Goal: Task Accomplishment & Management: Use online tool/utility

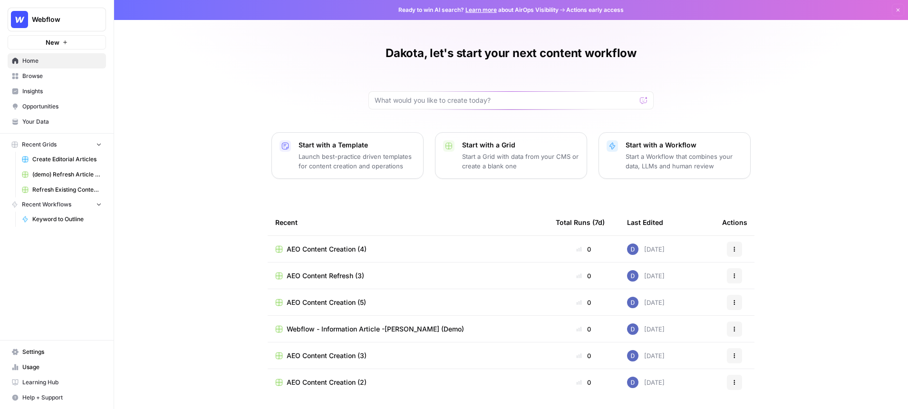
click at [344, 331] on span "Webflow - Information Article -[PERSON_NAME] (Demo)" at bounding box center [375, 329] width 177 height 10
click at [350, 333] on span "Webflow - Information Article -[PERSON_NAME] (Demo)" at bounding box center [375, 329] width 177 height 10
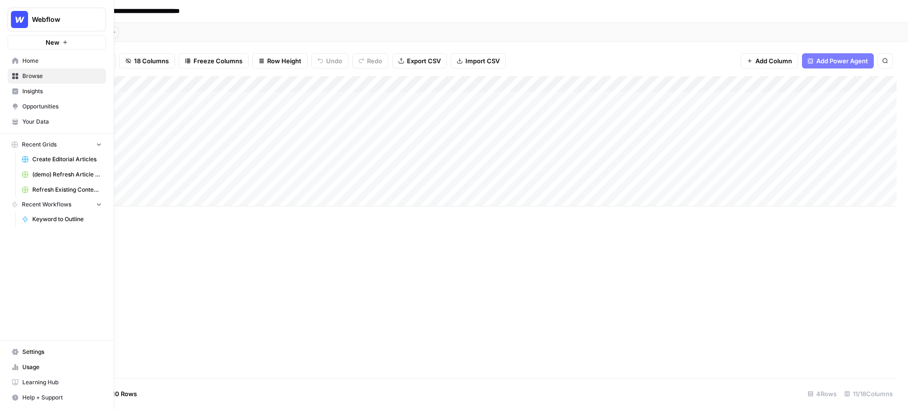
click at [28, 63] on span "Home" at bounding box center [61, 61] width 79 height 9
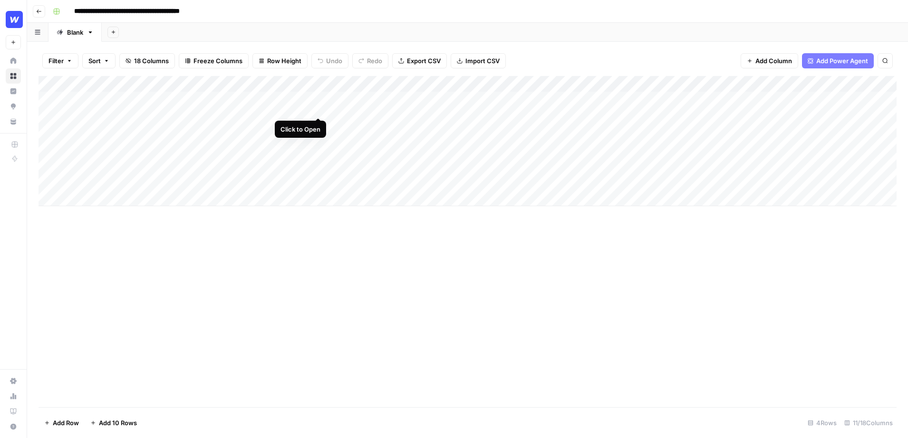
click at [317, 99] on div "Add Column" at bounding box center [468, 141] width 858 height 130
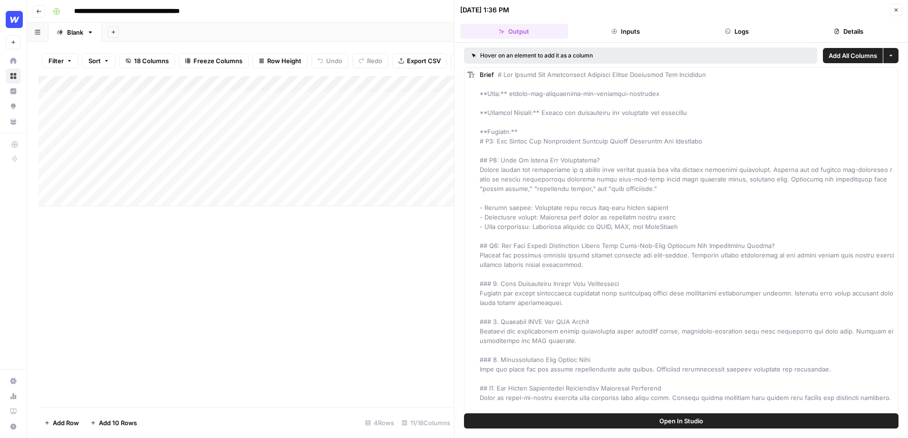
click at [896, 8] on icon "button" at bounding box center [896, 10] width 6 height 6
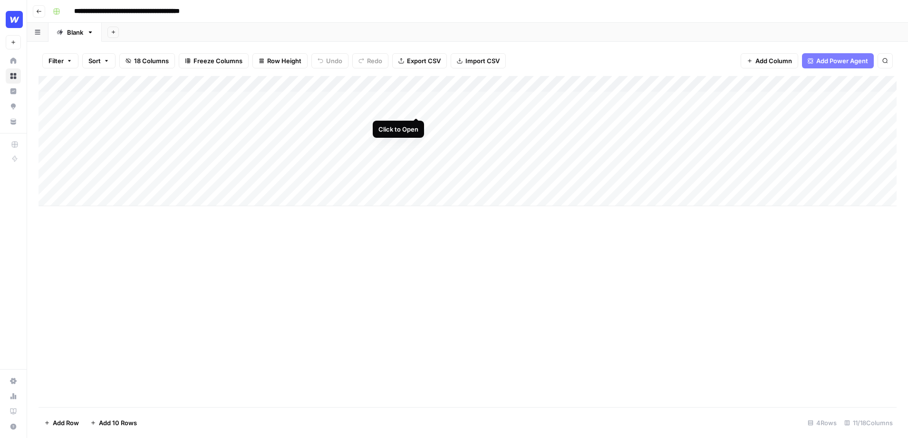
click at [415, 101] on div "Add Column" at bounding box center [468, 141] width 858 height 130
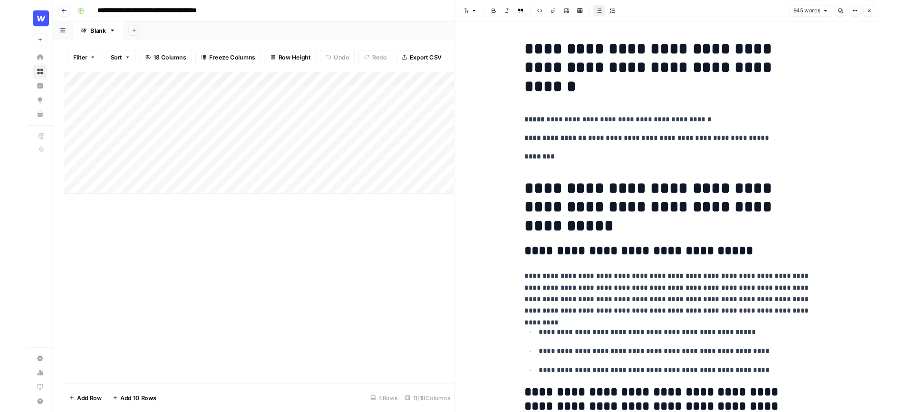
scroll to position [90, 0]
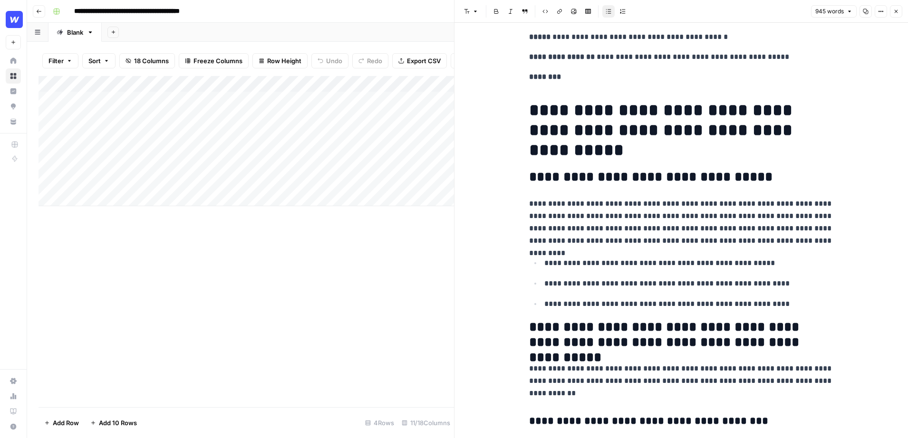
click at [901, 12] on button "Close" at bounding box center [896, 11] width 12 height 12
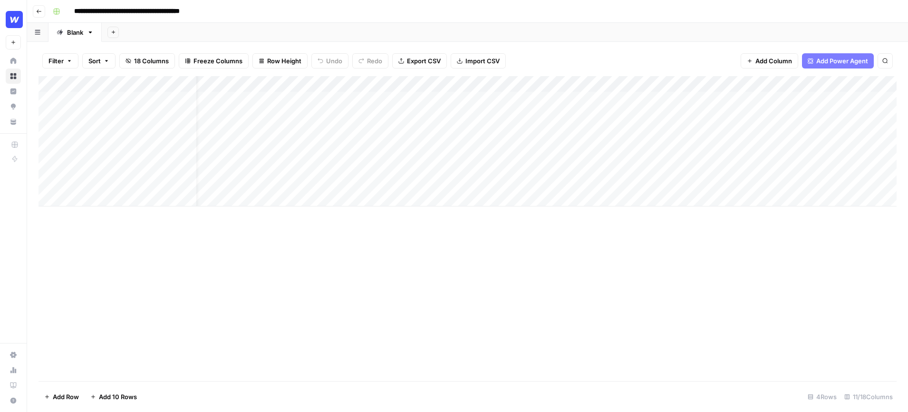
scroll to position [0, 4]
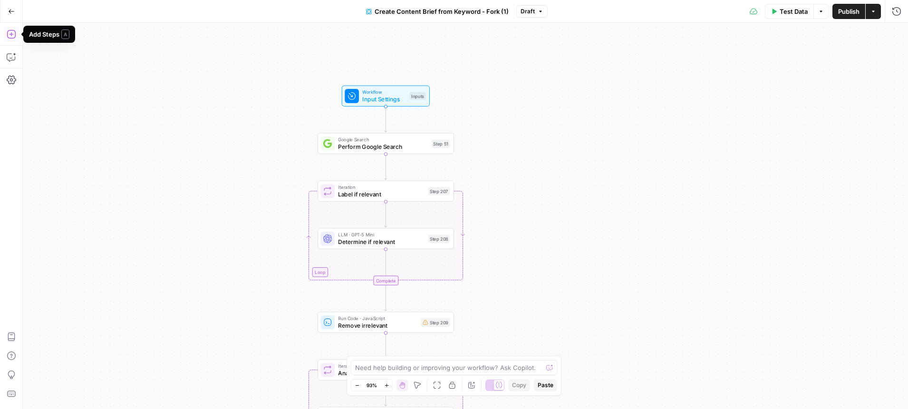
click at [11, 36] on icon "button" at bounding box center [11, 34] width 9 height 9
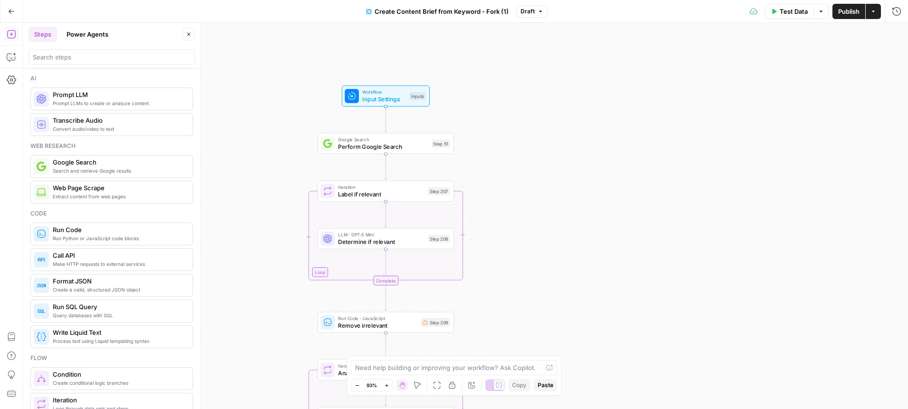
click at [96, 38] on button "Power Agents" at bounding box center [87, 34] width 53 height 15
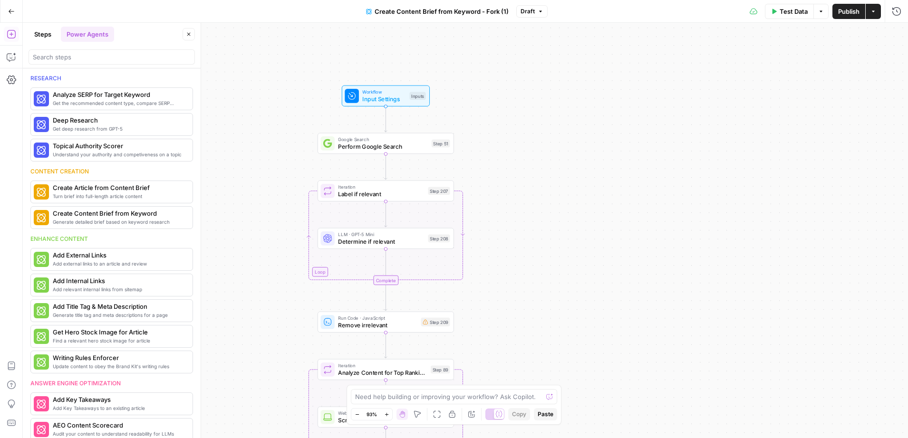
click at [188, 33] on icon "button" at bounding box center [189, 34] width 6 height 6
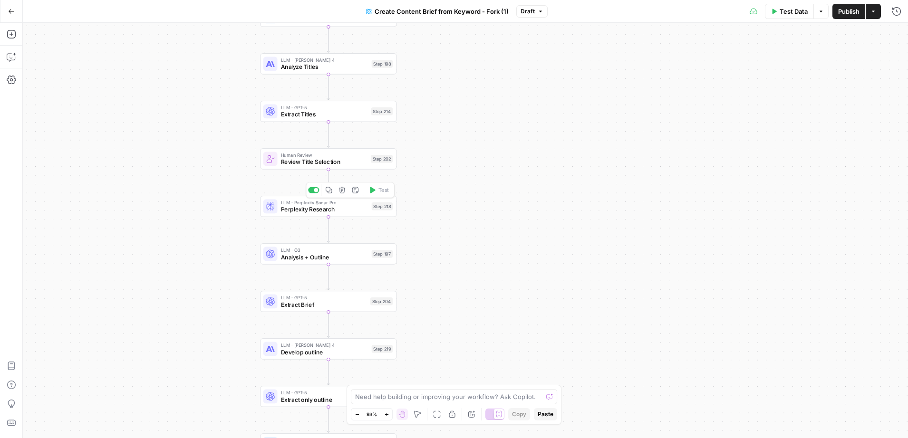
click at [306, 208] on span "Perplexity Research" at bounding box center [324, 209] width 87 height 9
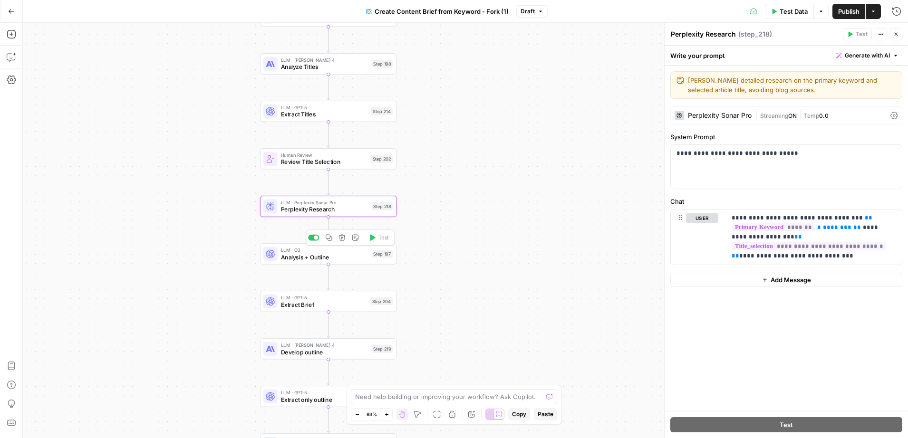
click at [315, 257] on span "Analysis + Outline" at bounding box center [324, 257] width 87 height 9
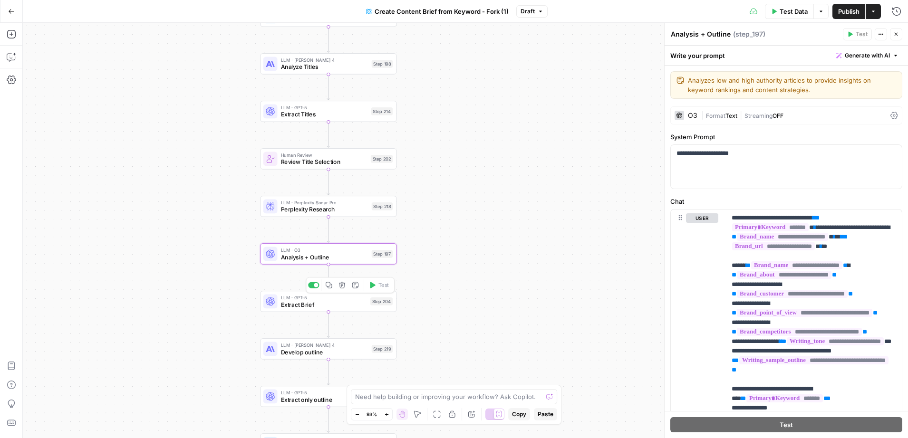
click at [337, 308] on span "Extract Brief" at bounding box center [324, 304] width 86 height 9
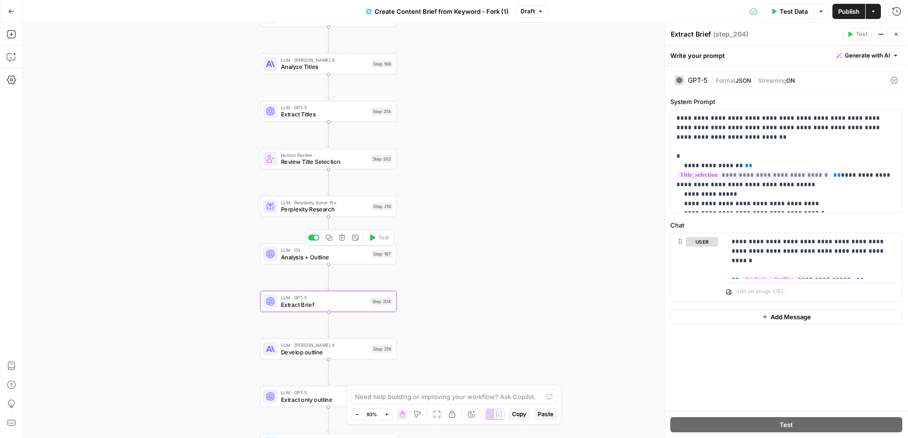
click at [321, 255] on span "Analysis + Outline" at bounding box center [324, 257] width 87 height 9
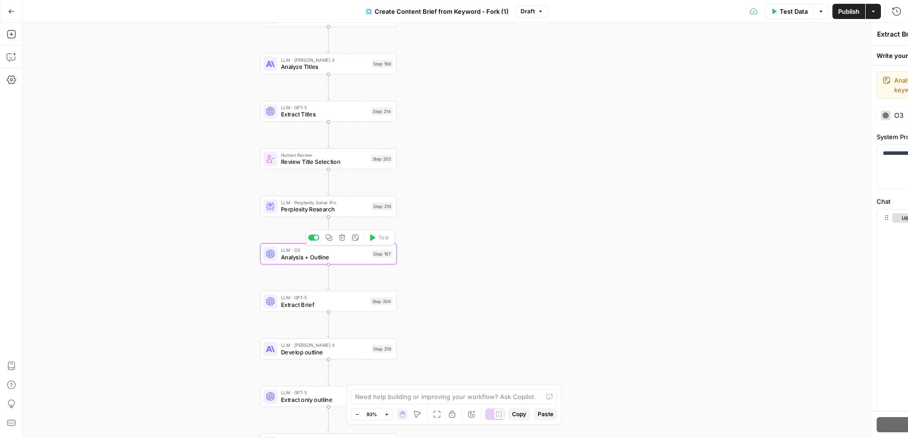
type textarea "Analysis + Outline"
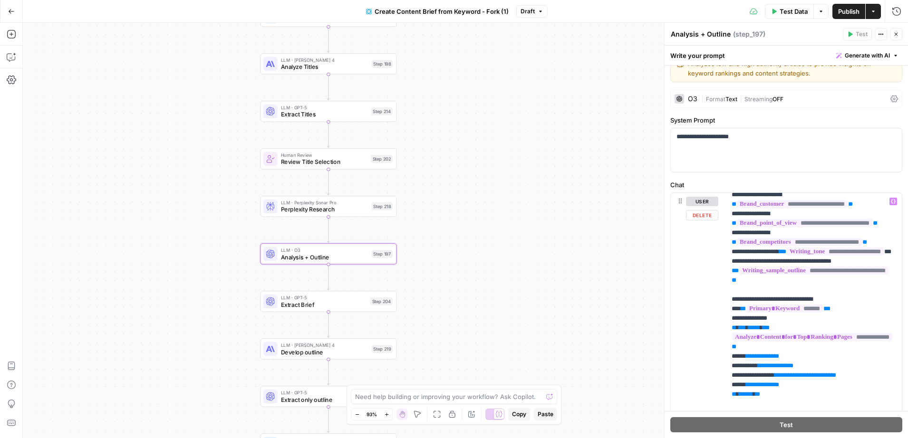
scroll to position [114, 0]
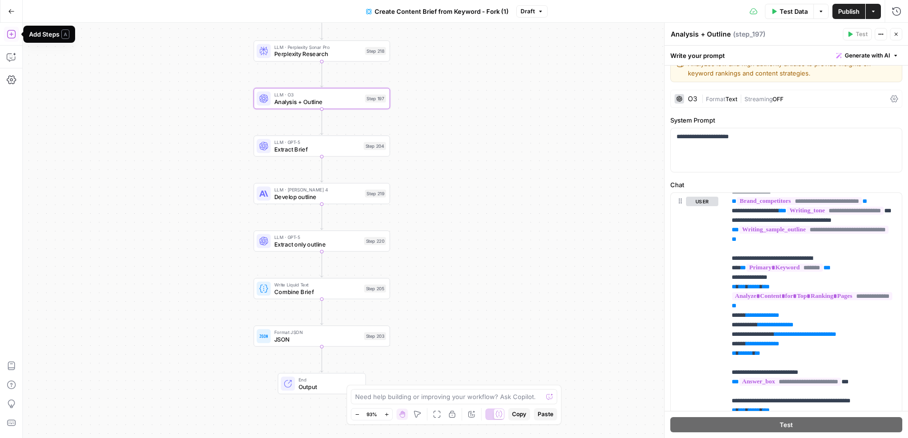
click at [10, 32] on icon "button" at bounding box center [12, 34] width 10 height 10
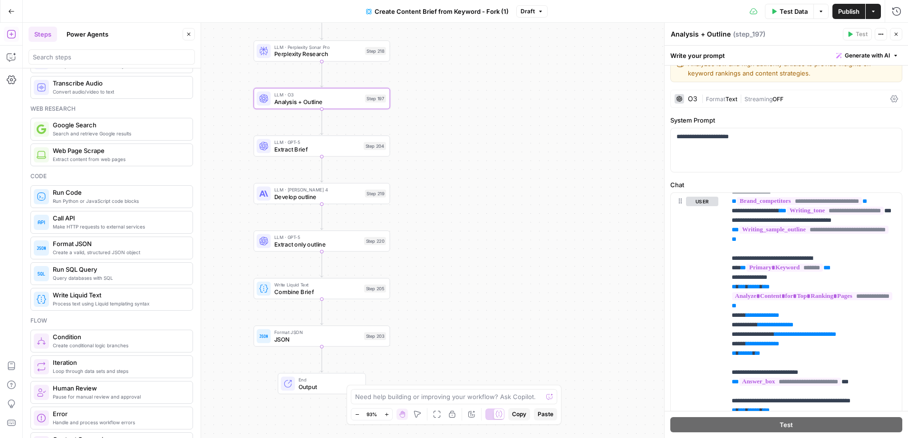
scroll to position [43, 0]
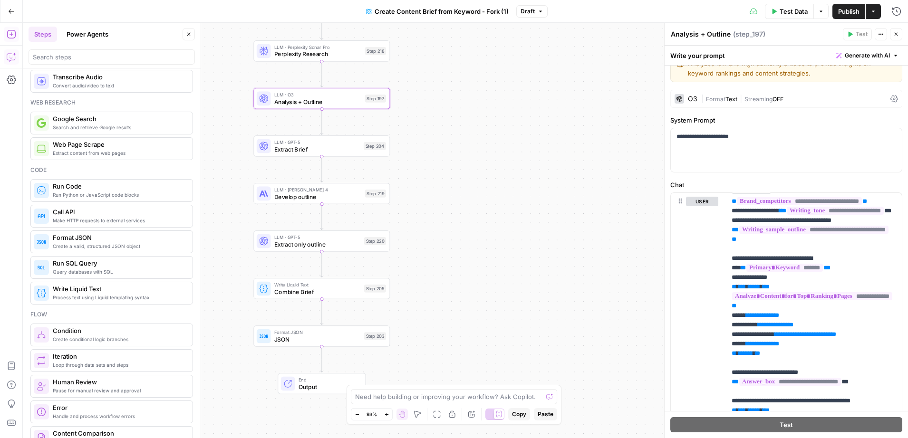
click at [16, 57] on icon "button" at bounding box center [12, 57] width 10 height 10
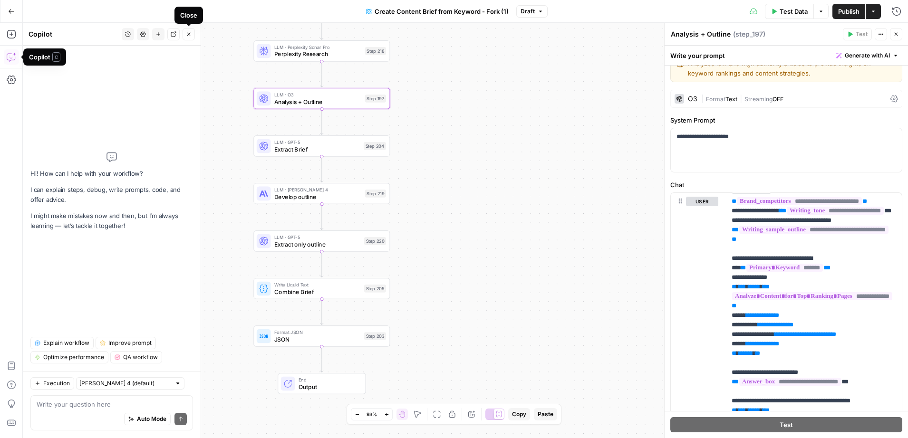
click at [189, 31] on icon "button" at bounding box center [189, 34] width 6 height 6
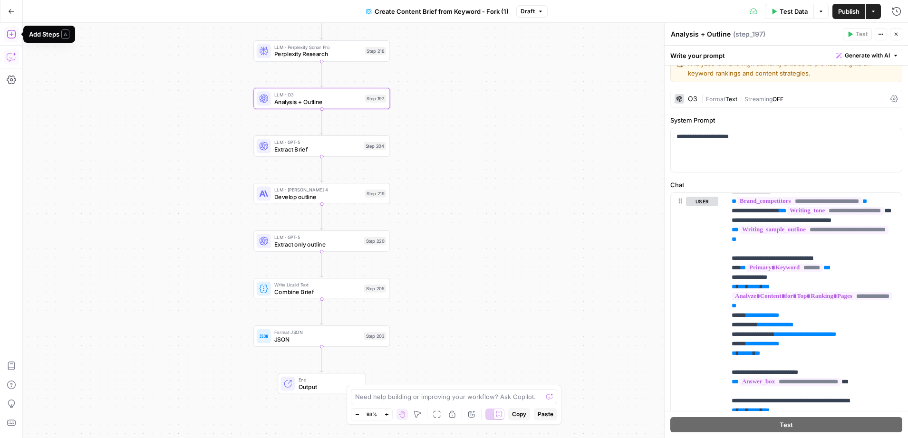
click at [16, 40] on button "Add Steps" at bounding box center [11, 34] width 15 height 15
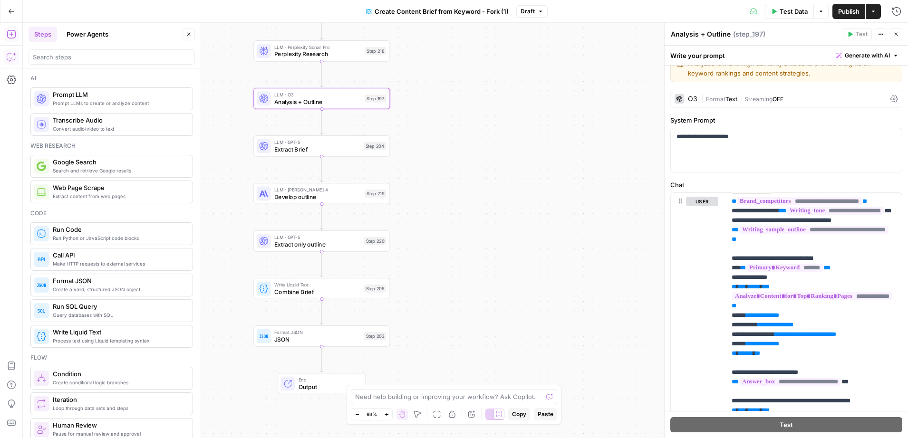
click at [93, 38] on button "Power Agents" at bounding box center [87, 34] width 53 height 15
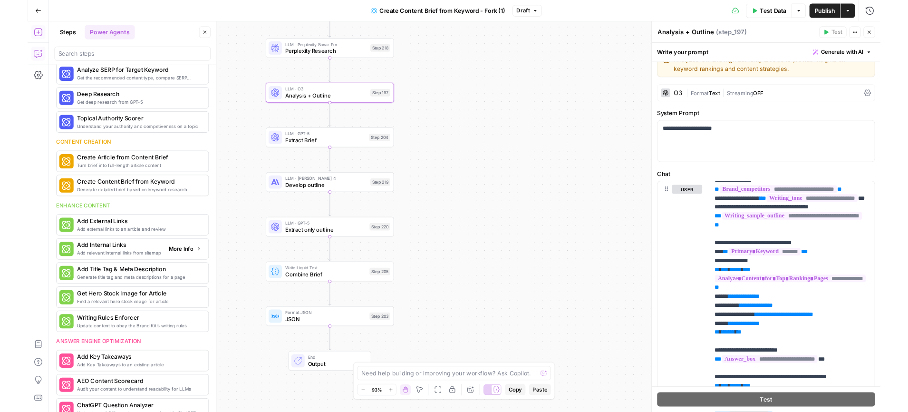
scroll to position [77, 0]
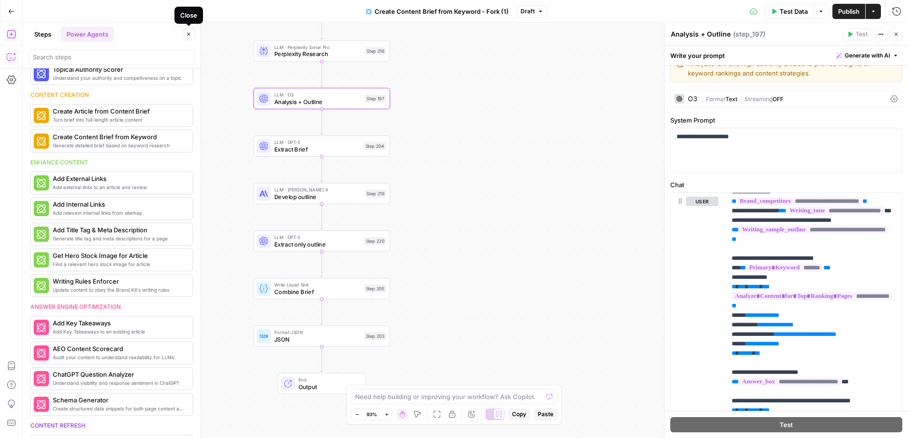
click at [187, 36] on icon "button" at bounding box center [189, 34] width 6 height 6
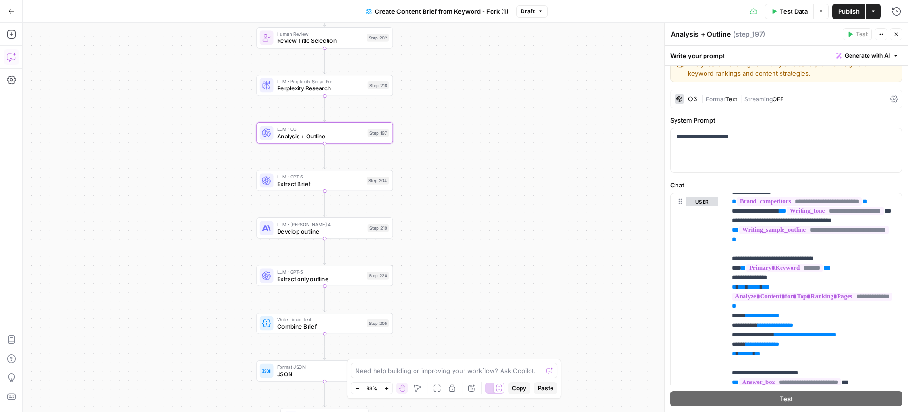
scroll to position [114, 0]
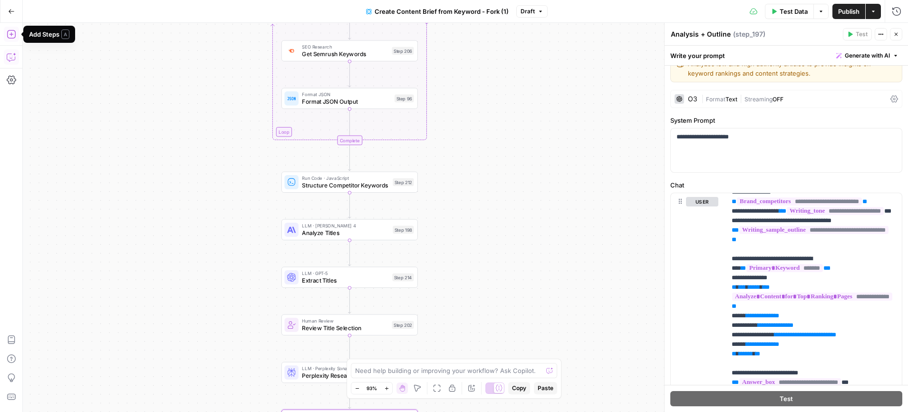
click at [14, 35] on icon "button" at bounding box center [12, 34] width 10 height 10
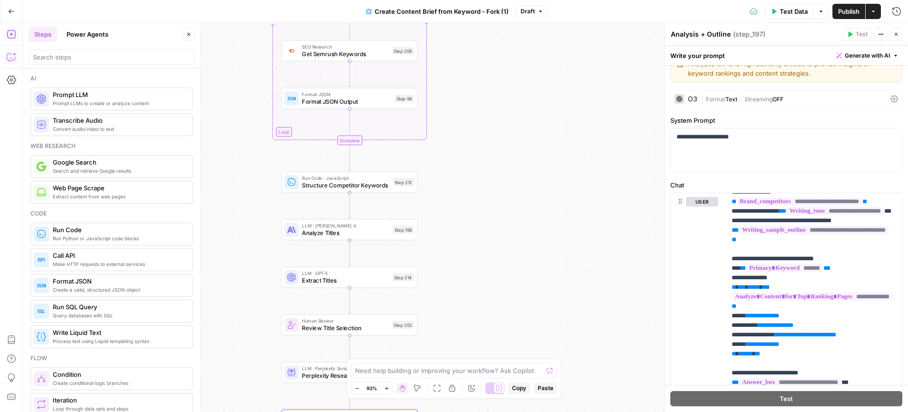
click at [87, 29] on button "Power Agents" at bounding box center [87, 34] width 53 height 15
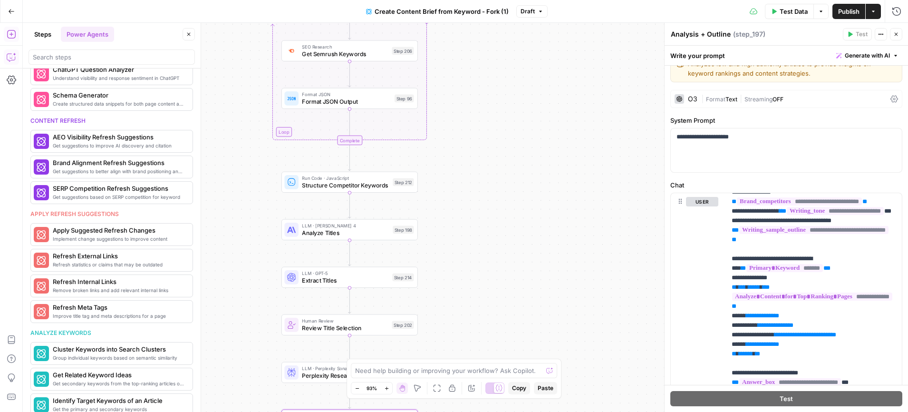
scroll to position [229, 0]
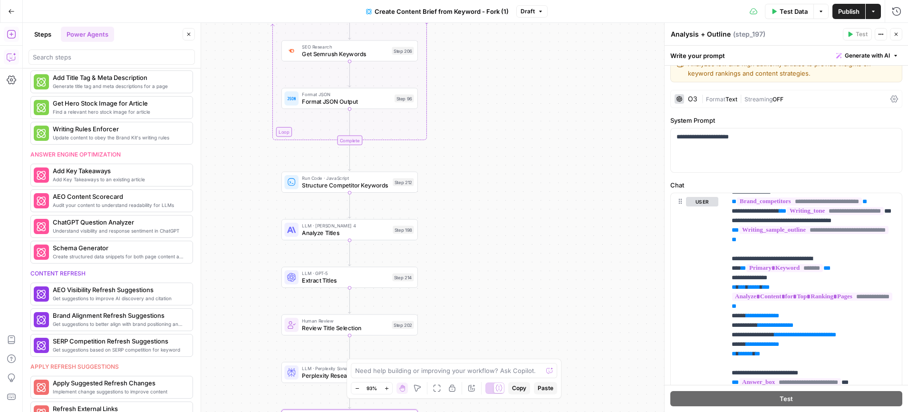
click at [43, 31] on button "Steps" at bounding box center [43, 34] width 29 height 15
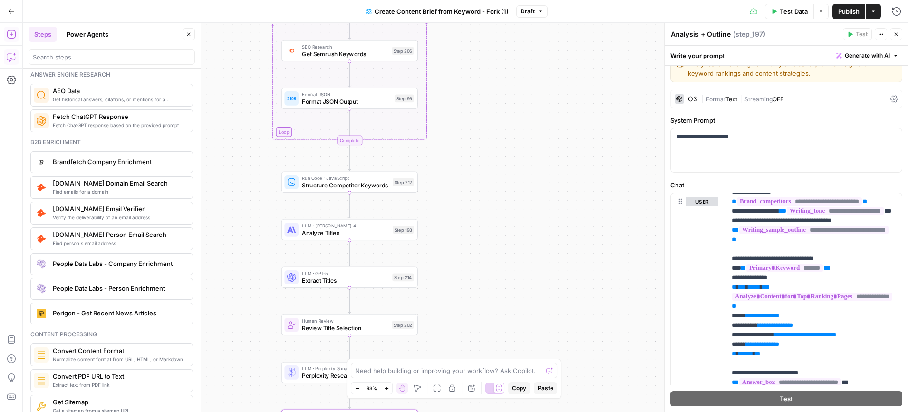
scroll to position [1289, 0]
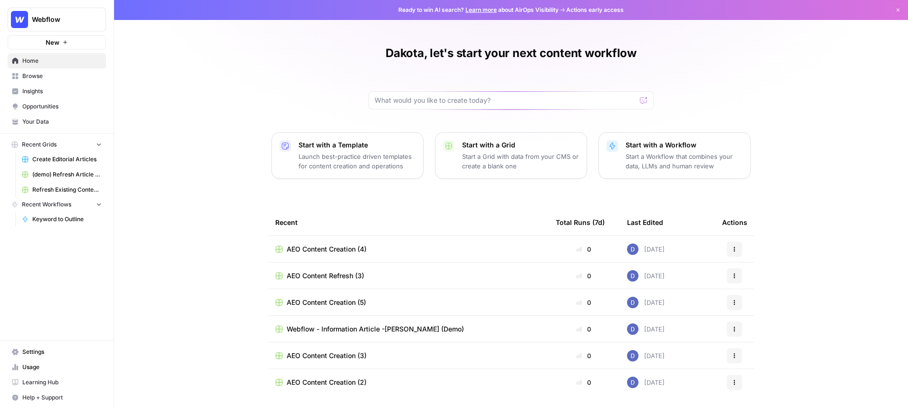
click at [48, 122] on span "Your Data" at bounding box center [61, 121] width 79 height 9
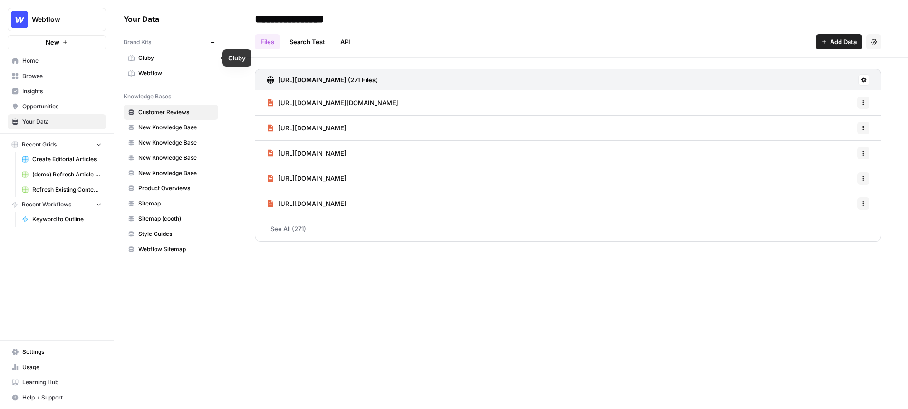
click at [156, 71] on span "Webflow" at bounding box center [176, 73] width 76 height 9
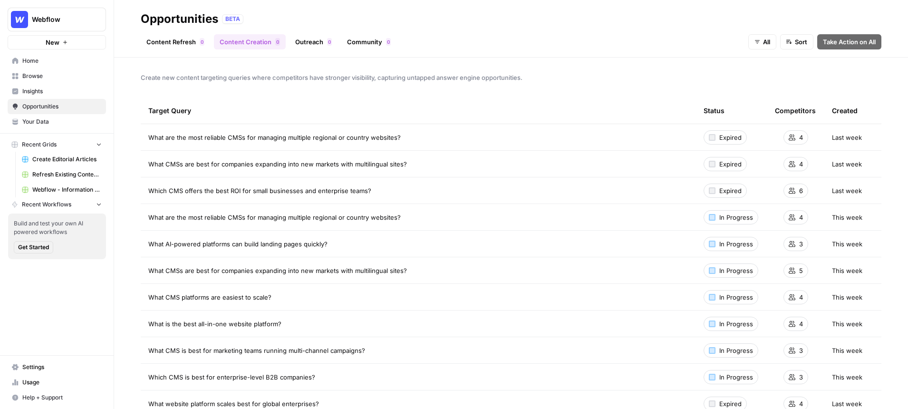
click at [172, 40] on link "Content Refresh 0" at bounding box center [175, 41] width 69 height 15
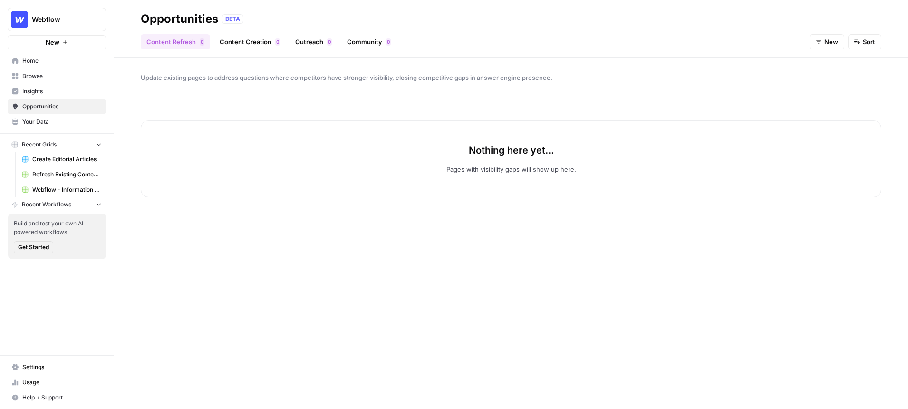
click at [45, 90] on span "Insights" at bounding box center [61, 91] width 79 height 9
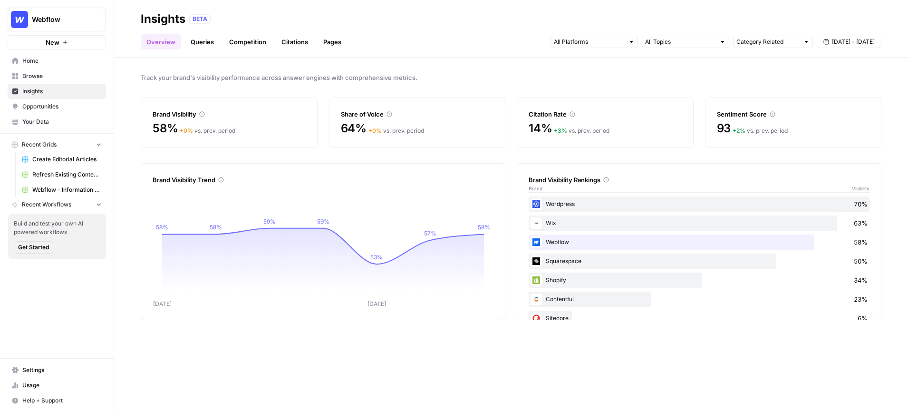
click at [126, 110] on div "Track your brand's visibility performance across answer engines with comprehens…" at bounding box center [511, 235] width 794 height 354
click at [628, 39] on div at bounding box center [631, 42] width 7 height 7
click at [488, 51] on header "Insights BETA Overview Queries Competition Citations Pages Category Related Sep…" at bounding box center [511, 29] width 794 height 58
click at [207, 43] on link "Queries" at bounding box center [202, 41] width 35 height 15
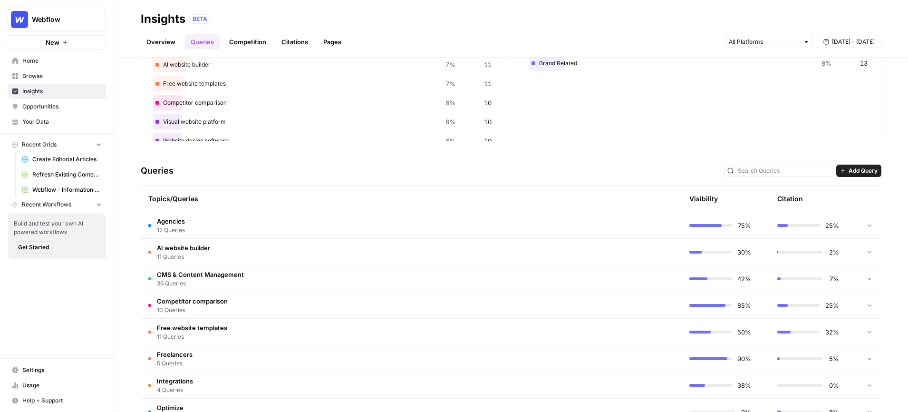
scroll to position [97, 0]
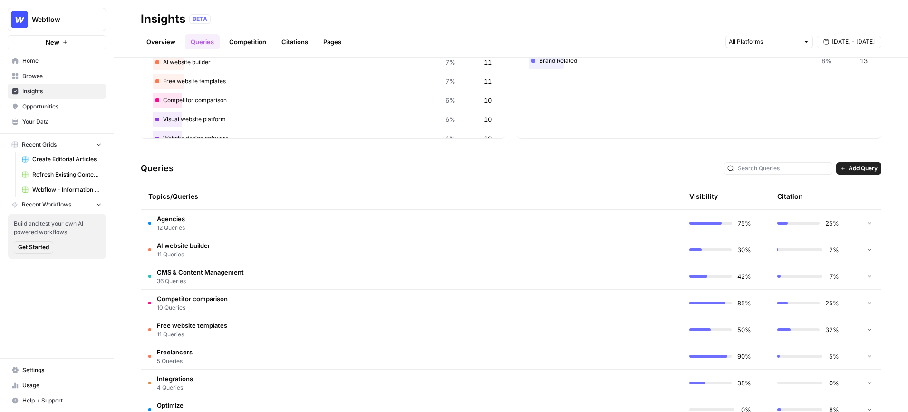
click at [186, 274] on span "CMS & Content Management" at bounding box center [200, 272] width 87 height 10
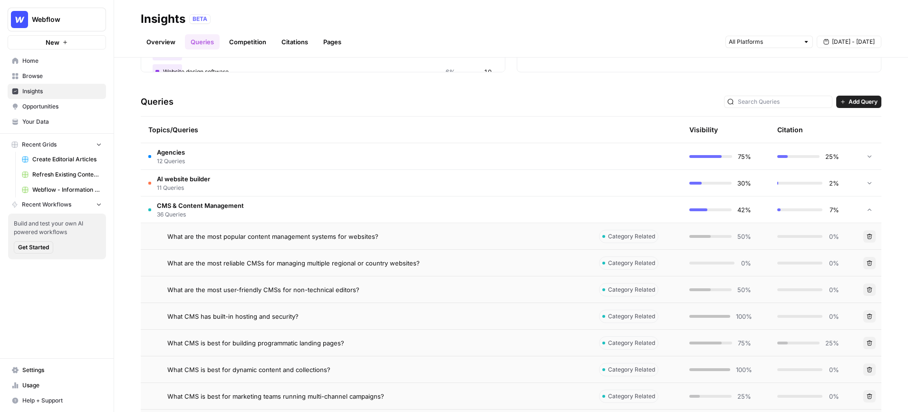
scroll to position [164, 0]
click at [321, 237] on span "What are the most popular content management systems for websites?" at bounding box center [272, 236] width 211 height 10
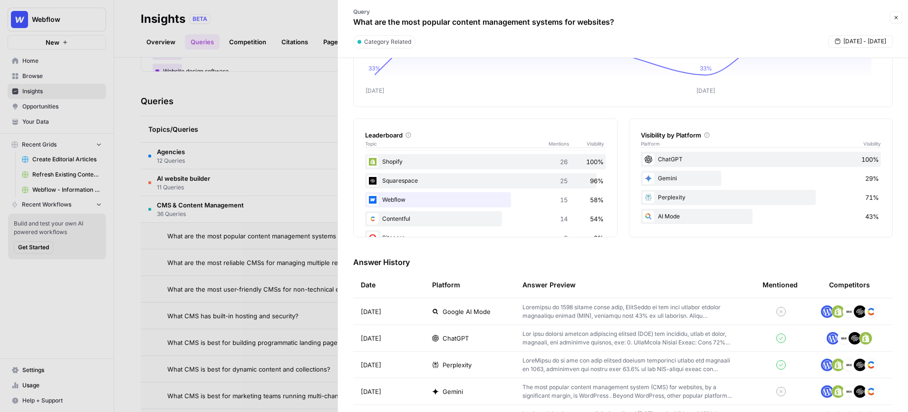
scroll to position [36, 0]
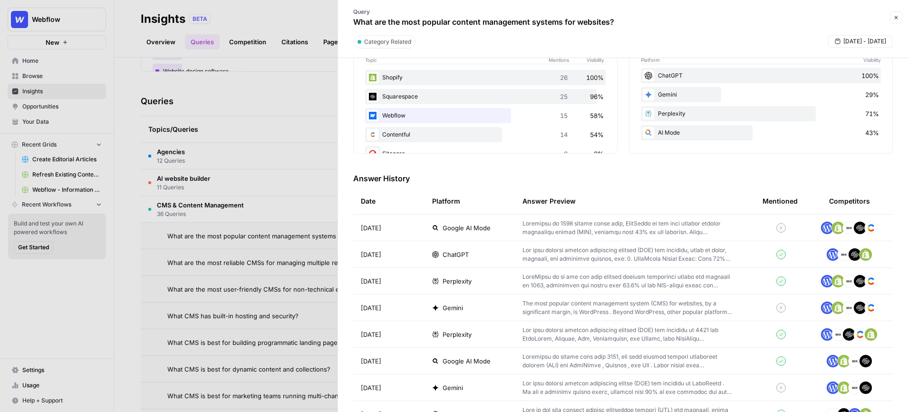
click at [580, 224] on p at bounding box center [628, 227] width 210 height 17
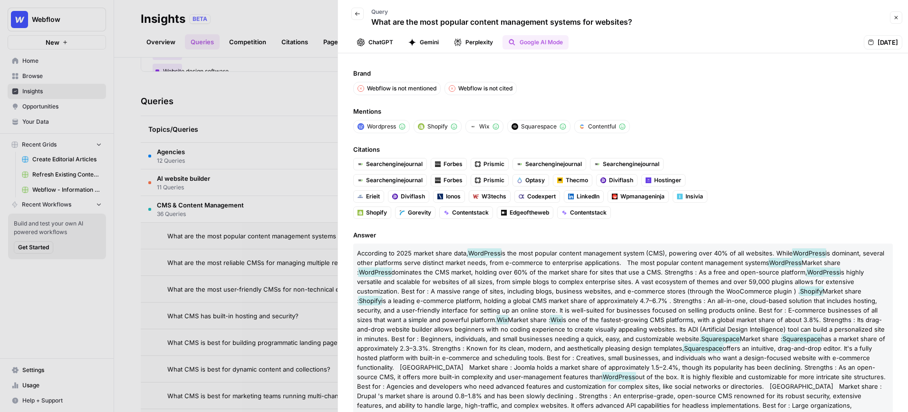
click at [896, 18] on icon "button" at bounding box center [896, 17] width 3 height 3
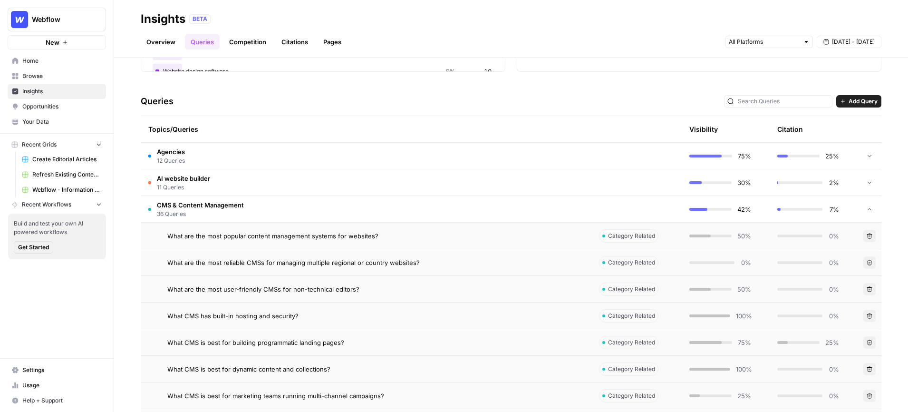
click at [48, 107] on span "Opportunities" at bounding box center [61, 106] width 79 height 9
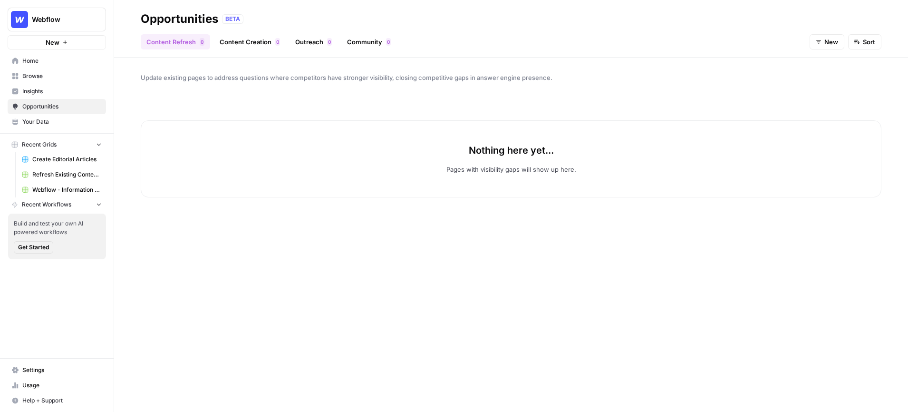
click at [823, 44] on button "New" at bounding box center [827, 41] width 35 height 15
click at [828, 71] on button "New" at bounding box center [836, 77] width 45 height 13
click at [826, 47] on button "New" at bounding box center [827, 41] width 35 height 15
click at [822, 62] on span "All" at bounding box center [835, 64] width 34 height 10
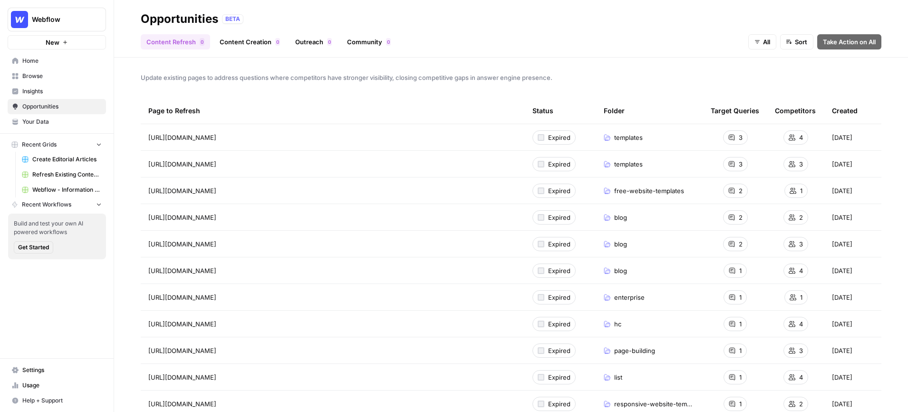
click at [244, 44] on link "Content Creation 0" at bounding box center [250, 41] width 72 height 15
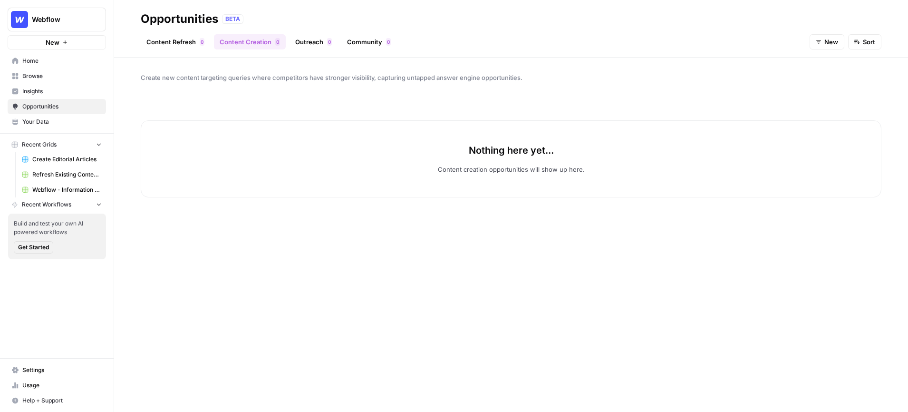
click at [816, 43] on icon "button" at bounding box center [819, 42] width 6 height 6
click at [818, 63] on span "All" at bounding box center [835, 64] width 34 height 10
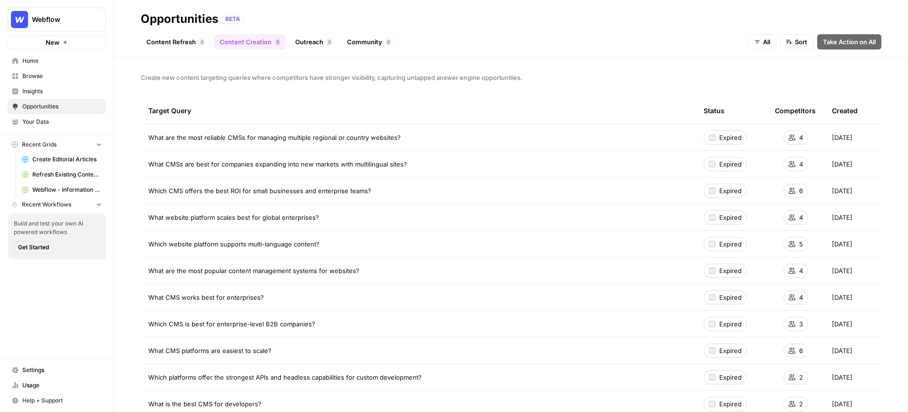
click at [59, 86] on link "Insights" at bounding box center [57, 91] width 98 height 15
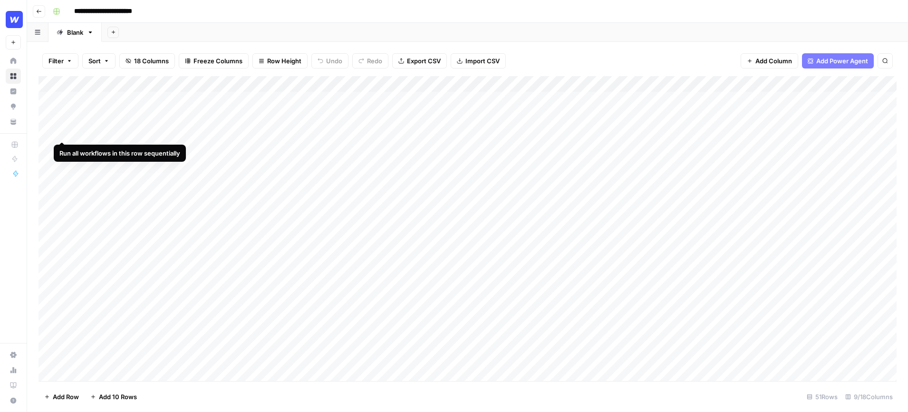
click at [63, 133] on div "Add Column" at bounding box center [468, 228] width 858 height 305
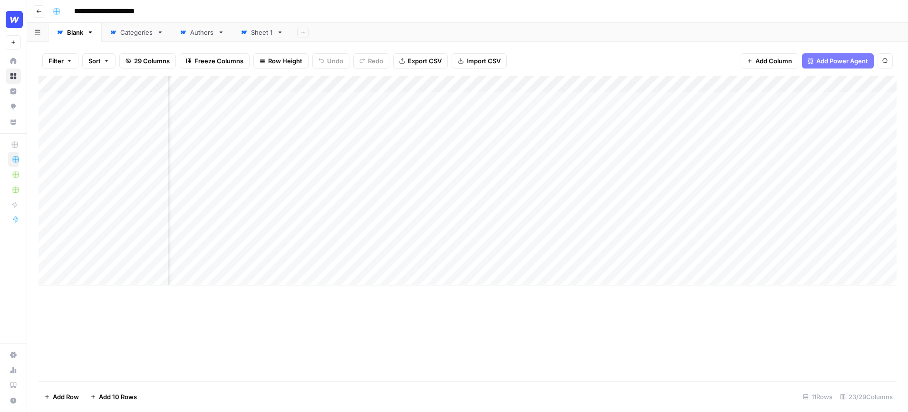
scroll to position [0, 301]
click at [148, 36] on div "Categories" at bounding box center [136, 33] width 33 height 10
click at [72, 35] on div "Blank" at bounding box center [75, 33] width 16 height 10
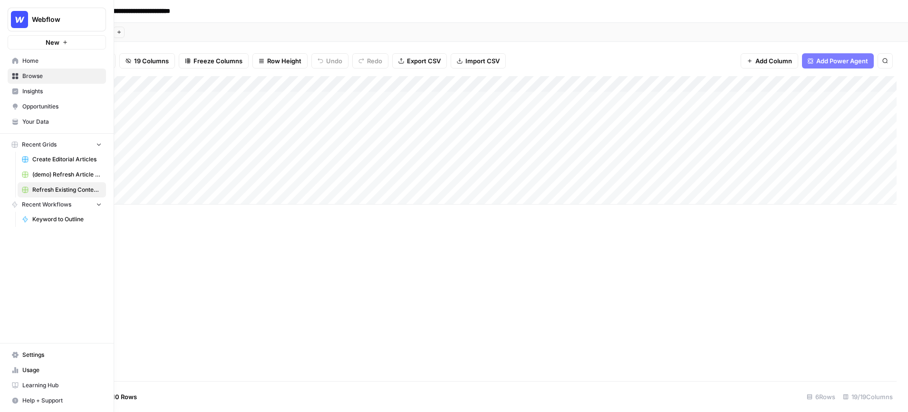
click at [63, 20] on span "Webflow" at bounding box center [61, 20] width 58 height 10
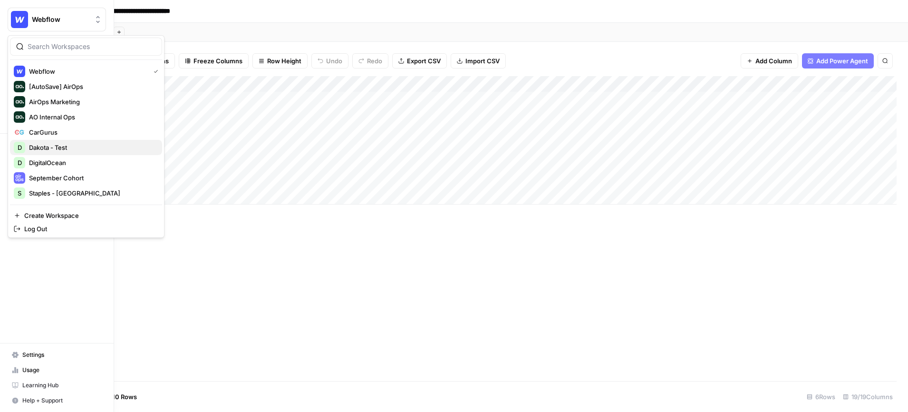
click at [76, 146] on span "Dakota - Test" at bounding box center [92, 148] width 126 height 10
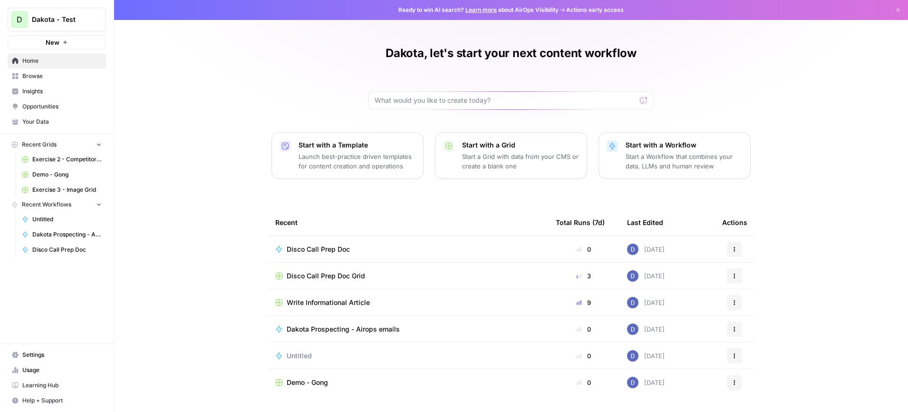
click at [326, 251] on span "Disco Call Prep Doc" at bounding box center [318, 249] width 63 height 10
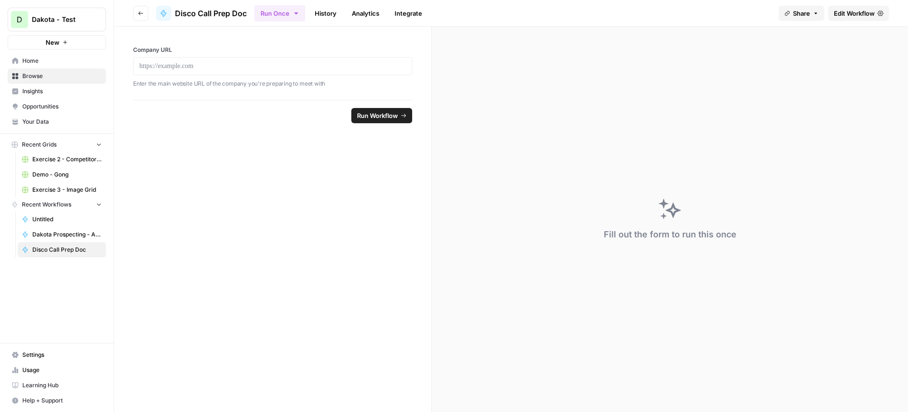
click at [36, 57] on span "Home" at bounding box center [61, 61] width 79 height 9
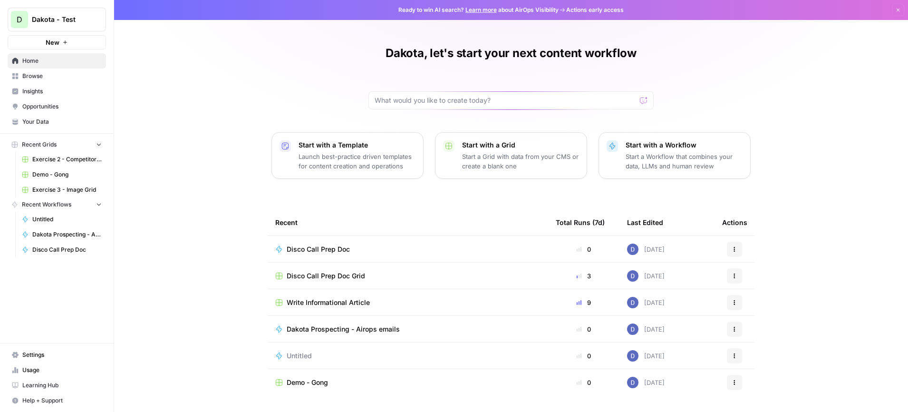
click at [356, 276] on span "Disco Call Prep Doc Grid" at bounding box center [326, 276] width 78 height 10
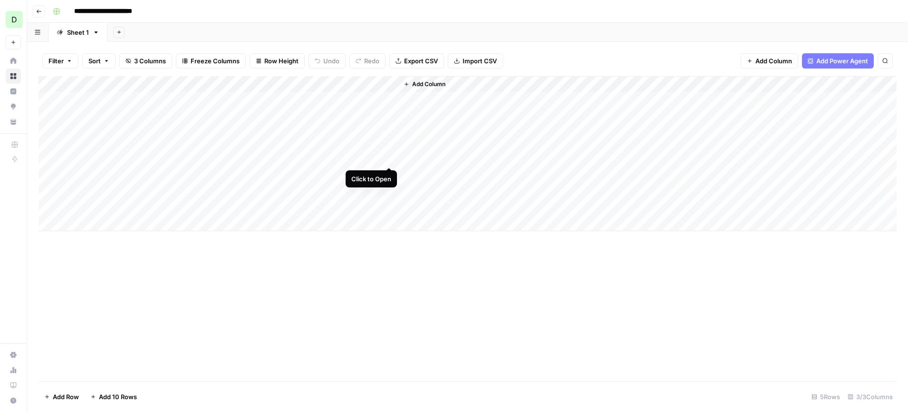
click at [393, 149] on div "Add Column" at bounding box center [468, 153] width 858 height 155
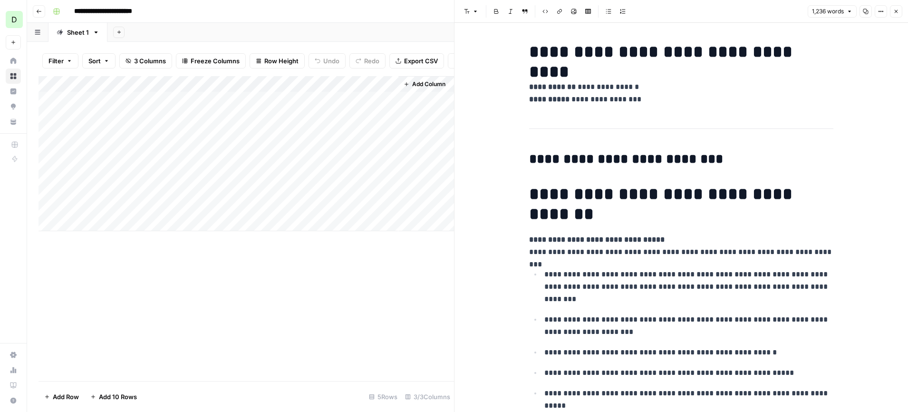
click at [348, 296] on div "Add Column" at bounding box center [247, 228] width 416 height 305
click at [191, 198] on div "Add Column" at bounding box center [247, 153] width 416 height 155
click at [219, 198] on div "Add Column" at bounding box center [247, 153] width 416 height 155
click at [895, 11] on icon "button" at bounding box center [896, 12] width 6 height 6
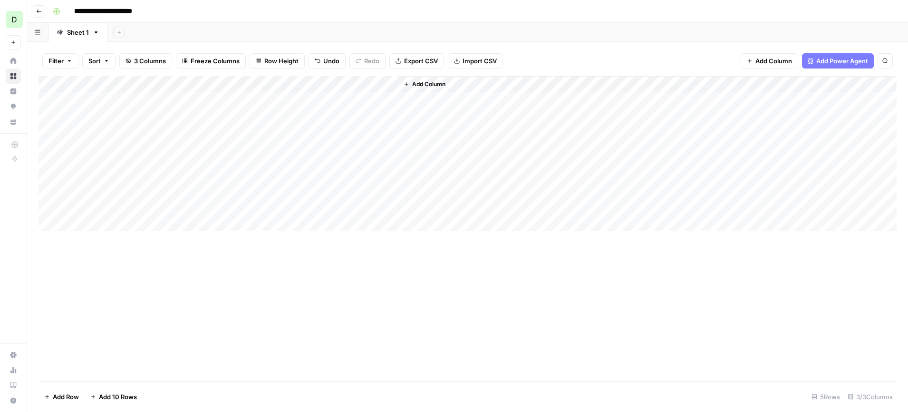
click at [365, 197] on div "Add Column" at bounding box center [468, 153] width 858 height 155
click at [390, 198] on div "Add Column" at bounding box center [468, 153] width 858 height 155
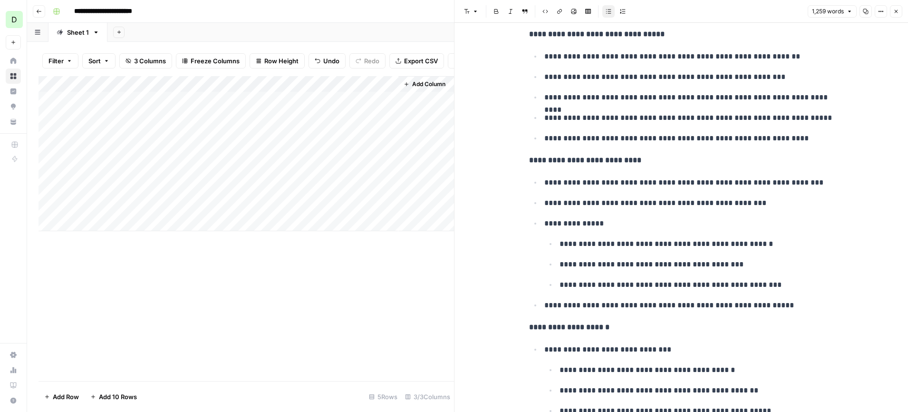
scroll to position [634, 0]
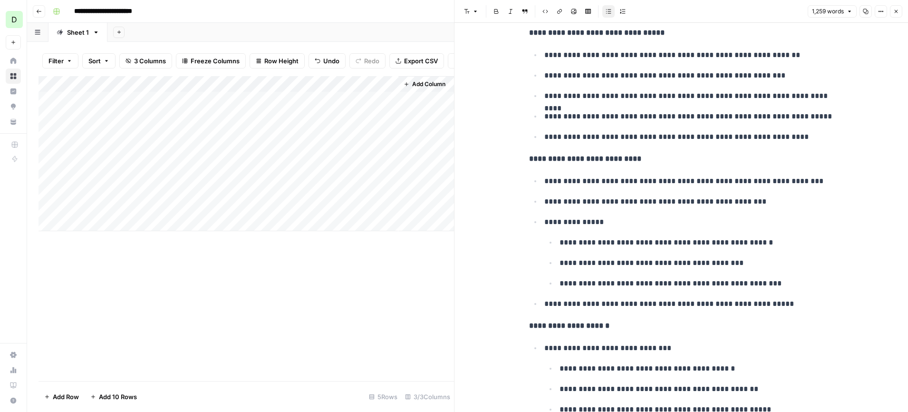
click at [352, 154] on div "Add Column" at bounding box center [247, 153] width 416 height 155
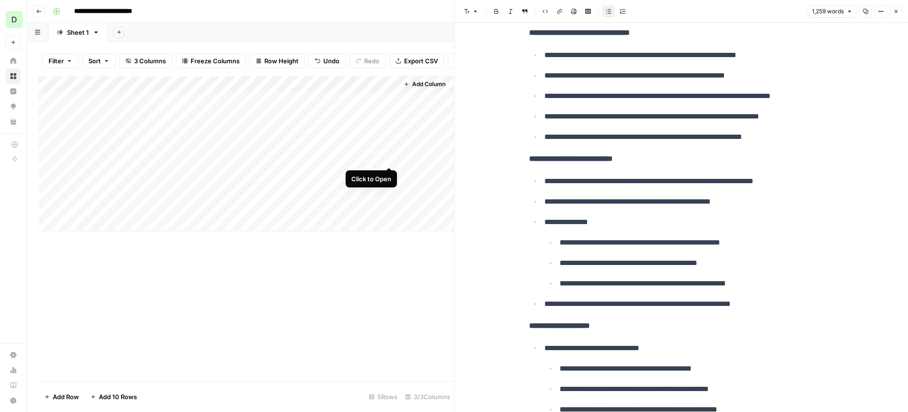
click at [390, 150] on div "Add Column" at bounding box center [247, 153] width 416 height 155
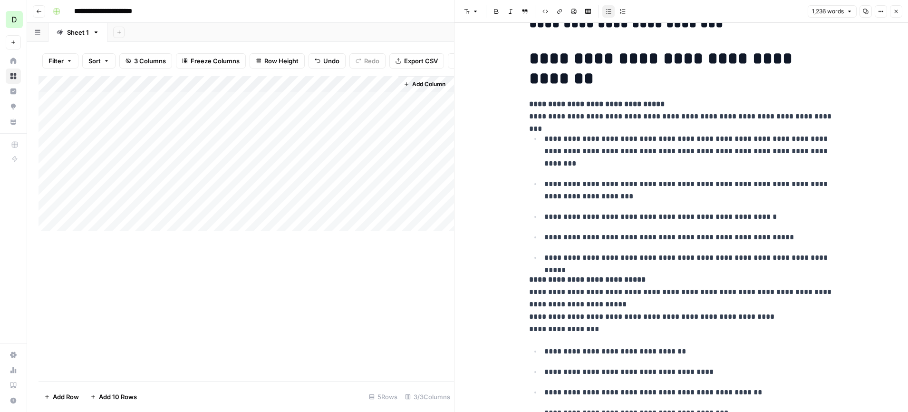
scroll to position [135, 0]
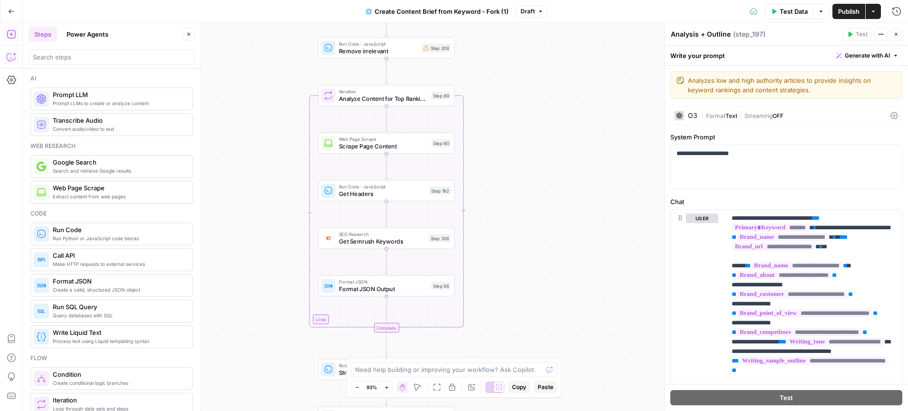
scroll to position [1289, 0]
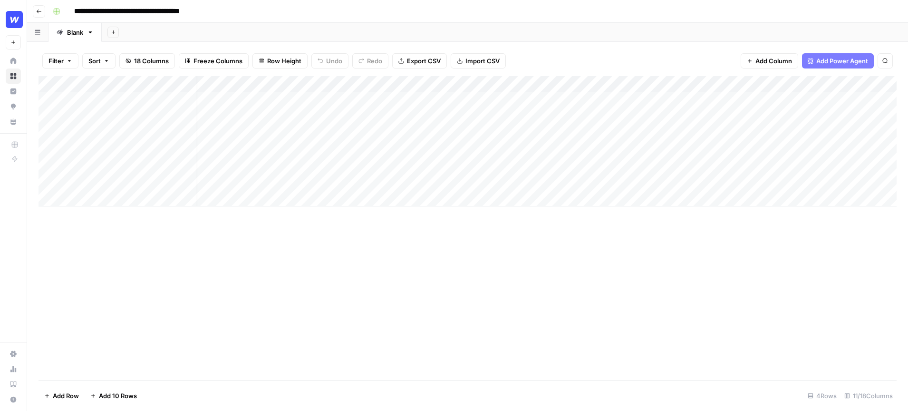
scroll to position [0, 4]
click at [83, 19] on header "**********" at bounding box center [467, 11] width 881 height 23
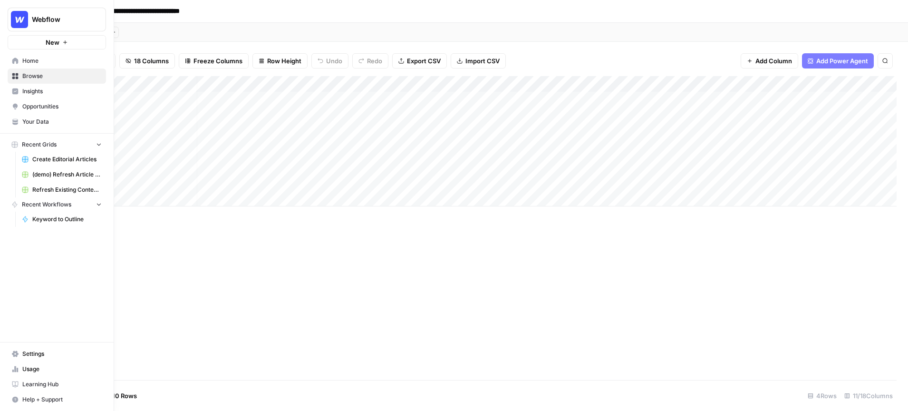
click at [96, 16] on icon "Workspace: Webflow" at bounding box center [98, 20] width 10 height 10
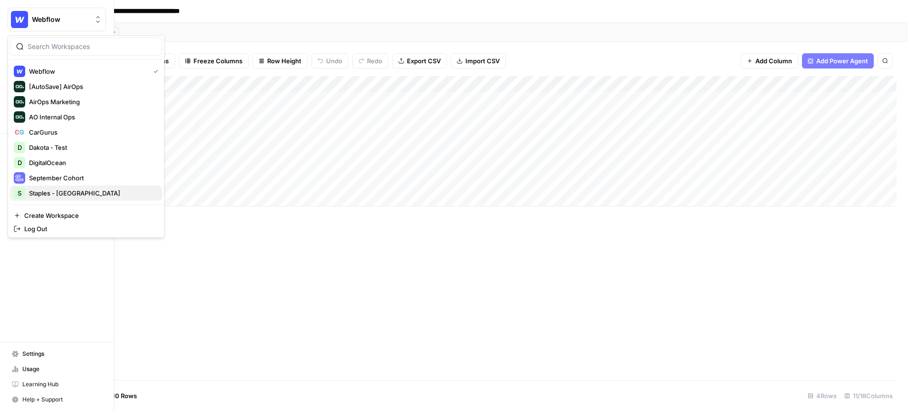
click at [82, 197] on span "Staples - [GEOGRAPHIC_DATA]" at bounding box center [92, 193] width 126 height 10
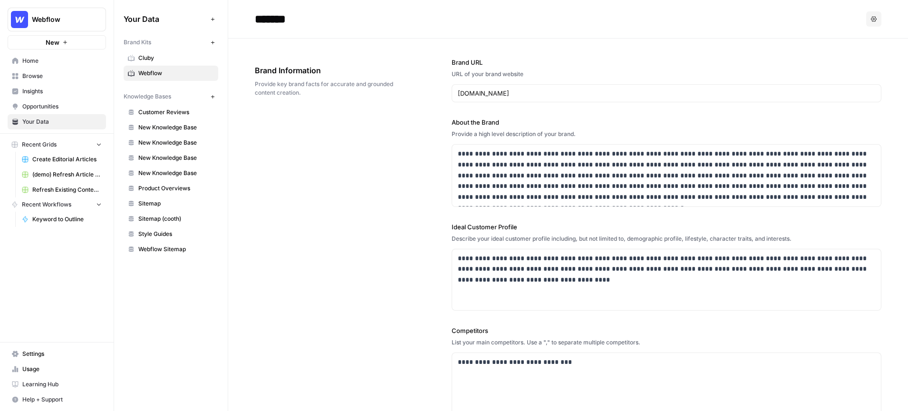
click at [85, 16] on span "Webflow" at bounding box center [61, 20] width 58 height 10
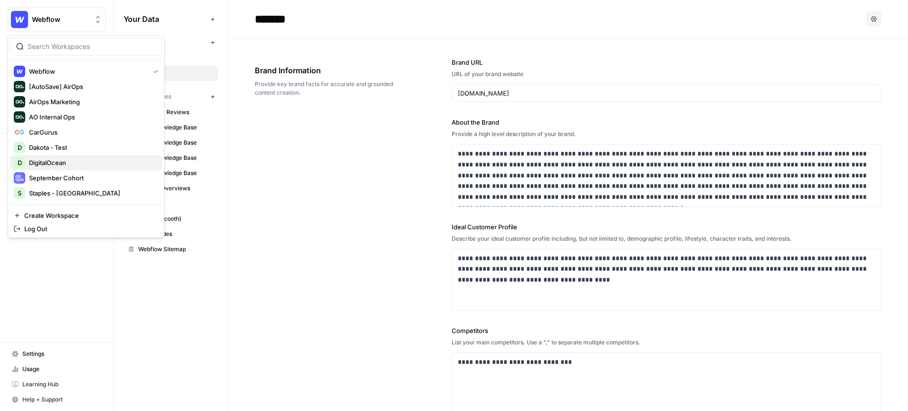
click at [77, 161] on span "DigitalOcean" at bounding box center [92, 163] width 126 height 10
